Goal: Find specific page/section: Find specific page/section

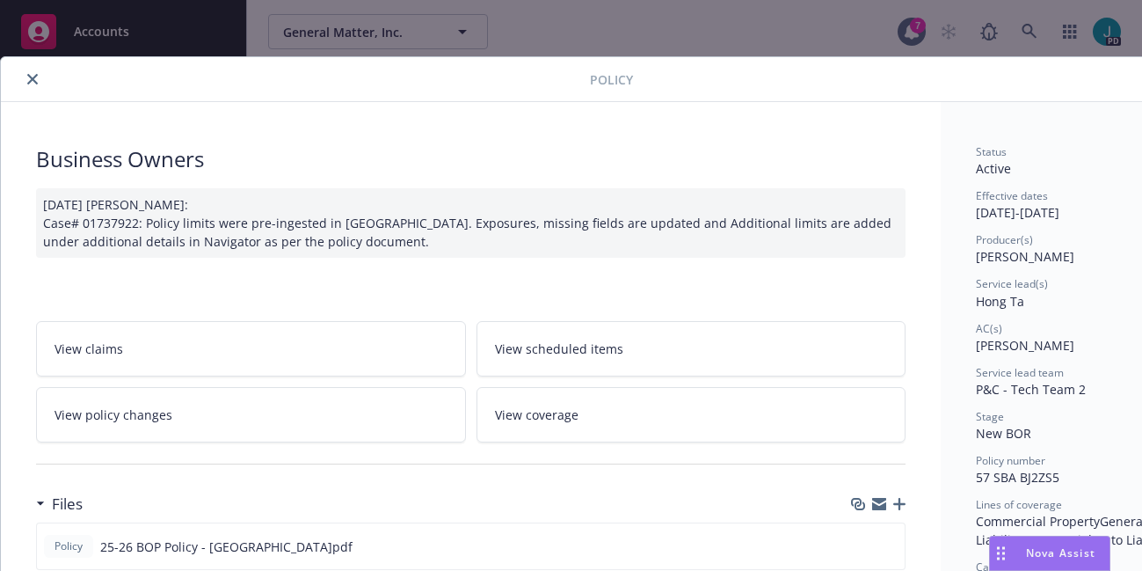
scroll to position [53, 0]
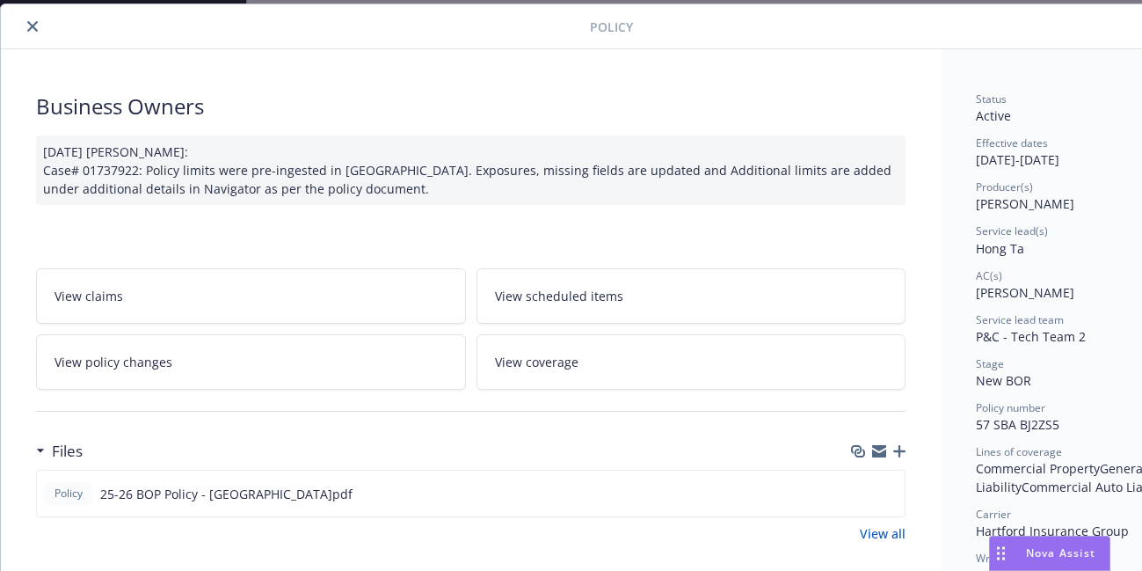
click at [31, 25] on icon "close" at bounding box center [32, 26] width 11 height 11
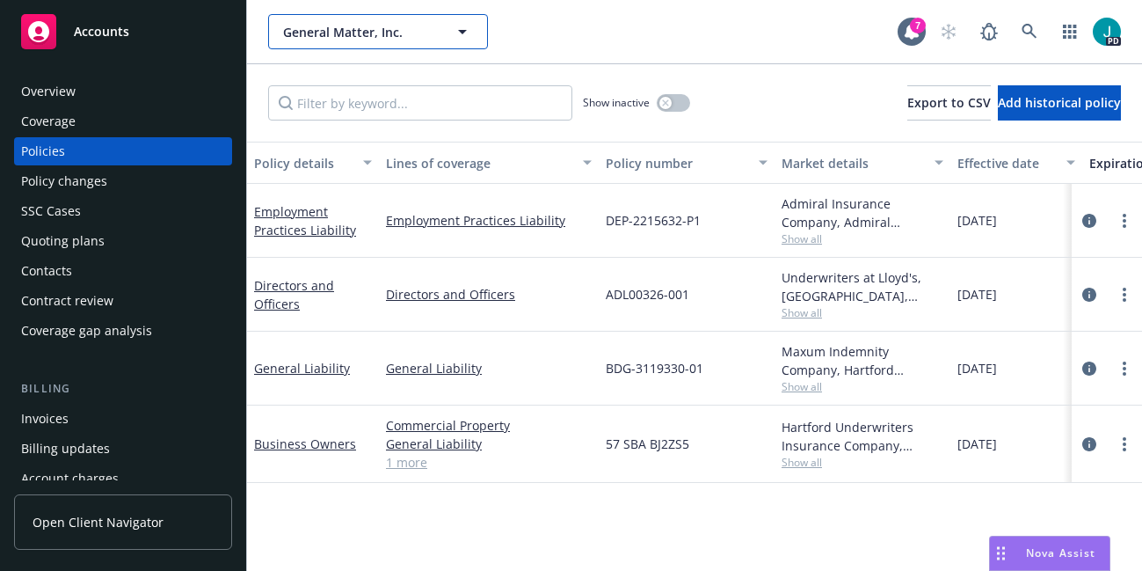
click at [338, 31] on span "General Matter, Inc." at bounding box center [359, 32] width 152 height 18
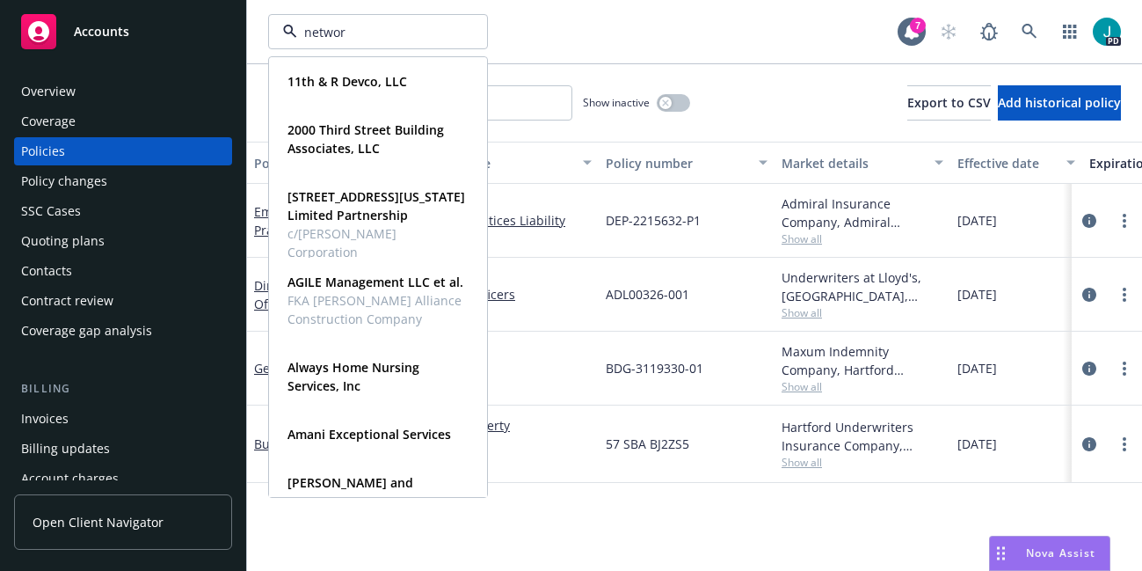
type input "networx"
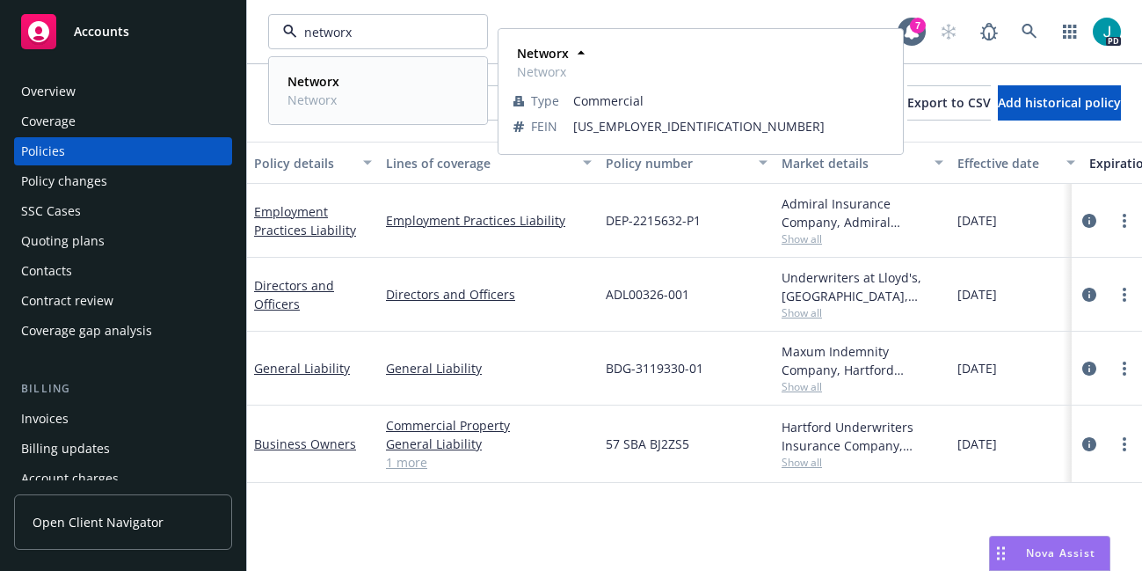
click at [340, 89] on div "Networx Networx" at bounding box center [311, 91] width 62 height 44
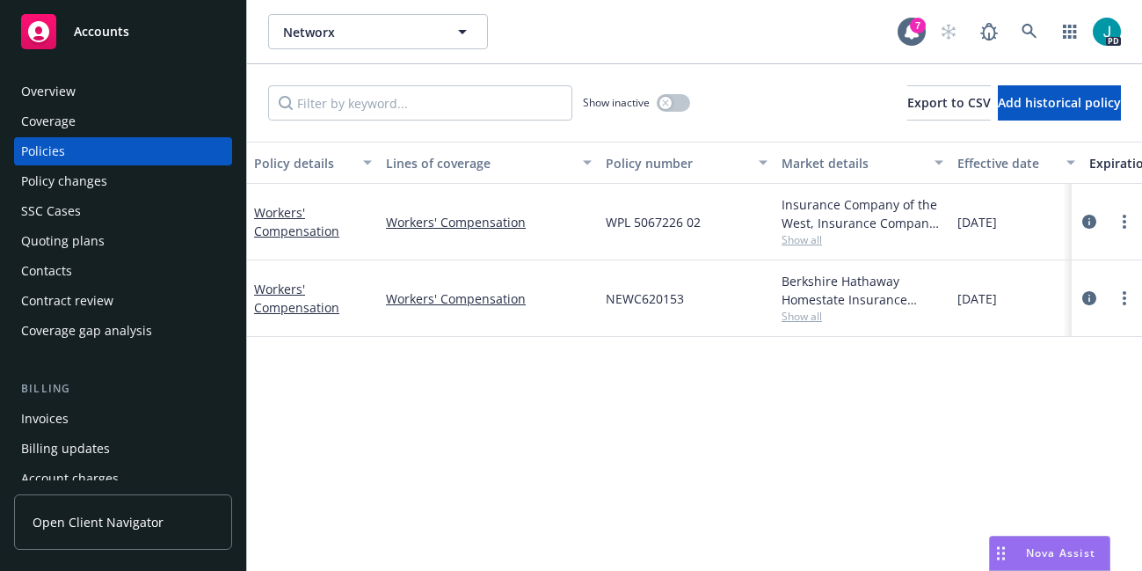
click at [149, 86] on div "Overview" at bounding box center [123, 91] width 204 height 28
